Goal: Learn about a topic

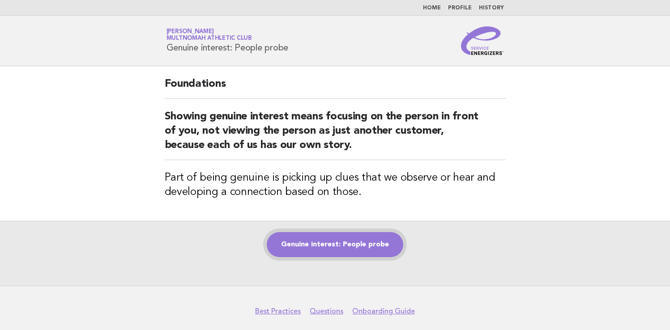
click at [377, 242] on link "Genuine interest: People probe" at bounding box center [335, 244] width 136 height 25
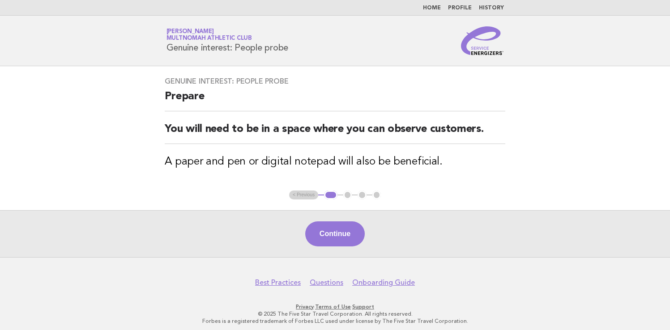
click at [354, 243] on button "Continue" at bounding box center [335, 234] width 60 height 25
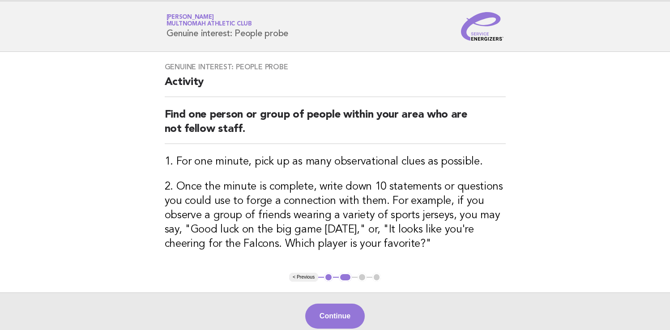
scroll to position [16, 0]
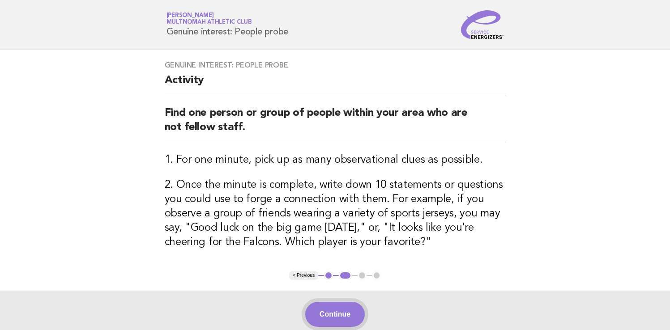
click at [350, 307] on button "Continue" at bounding box center [335, 314] width 60 height 25
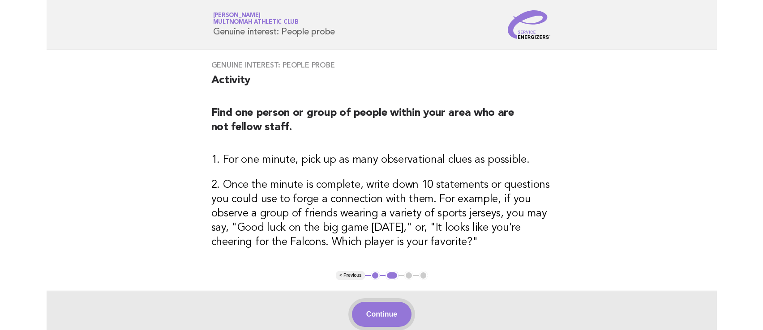
scroll to position [0, 0]
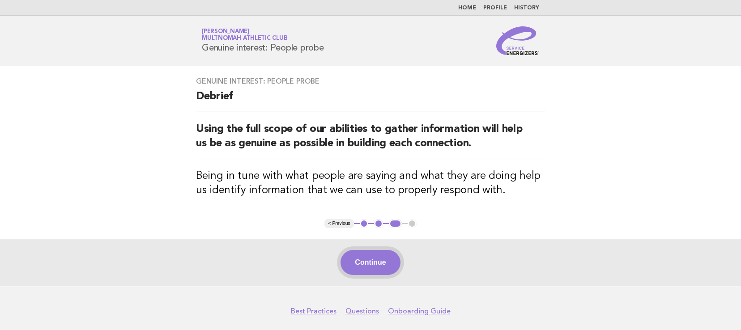
click at [377, 268] on button "Continue" at bounding box center [371, 262] width 60 height 25
